Goal: Task Accomplishment & Management: Use online tool/utility

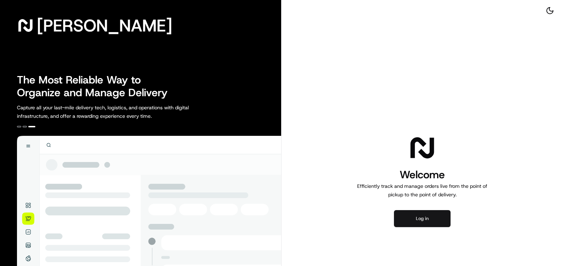
click at [427, 215] on button "Log in" at bounding box center [422, 218] width 57 height 17
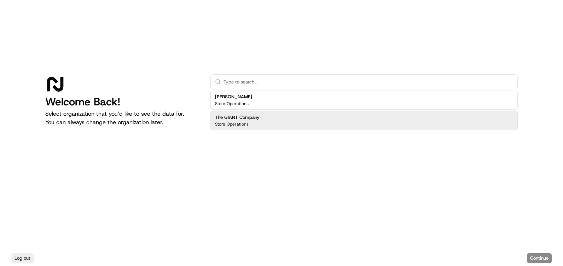
click at [247, 122] on p "Store Operations" at bounding box center [232, 124] width 34 height 6
click at [541, 254] on button "Continue" at bounding box center [539, 258] width 25 height 10
